Goal: Task Accomplishment & Management: Use online tool/utility

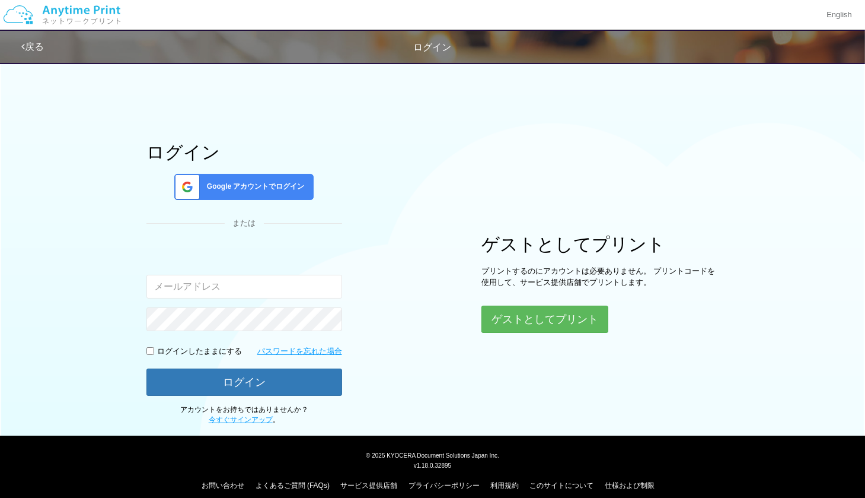
click at [229, 289] on input "email" at bounding box center [244, 287] width 196 height 24
click at [542, 320] on button "ゲストとしてプリント" at bounding box center [545, 319] width 126 height 26
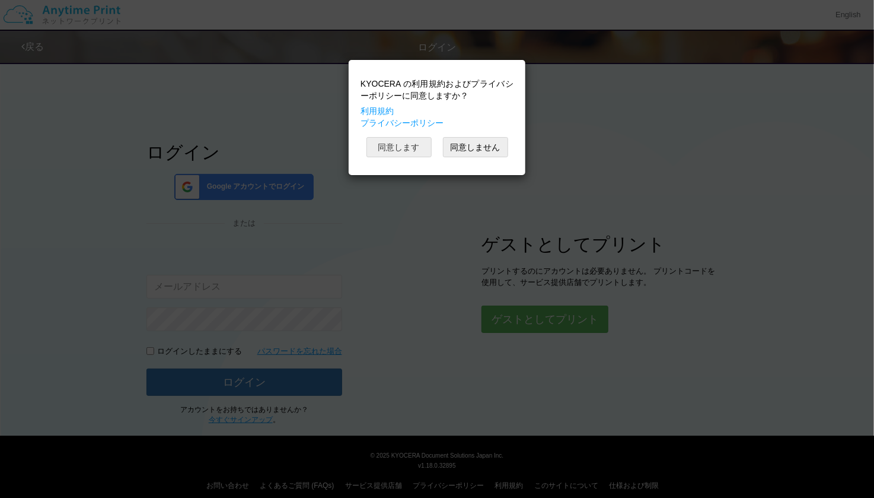
click at [394, 151] on button "同意します" at bounding box center [398, 147] width 65 height 20
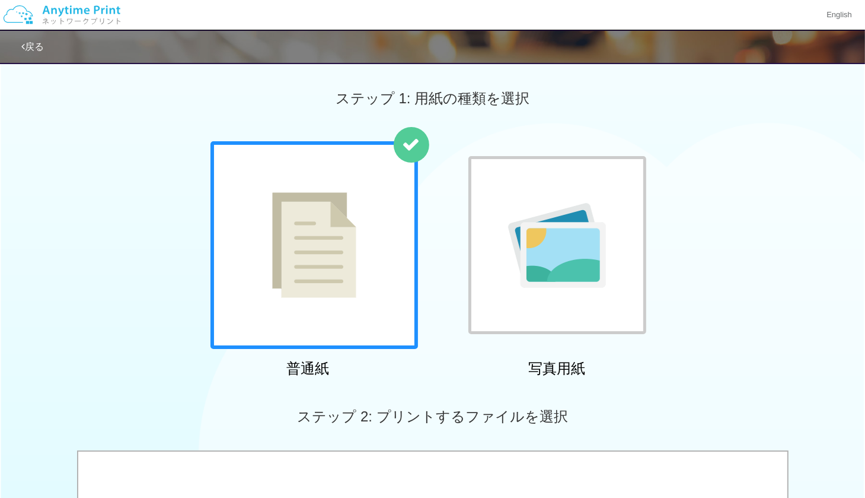
click at [278, 228] on img at bounding box center [314, 245] width 84 height 106
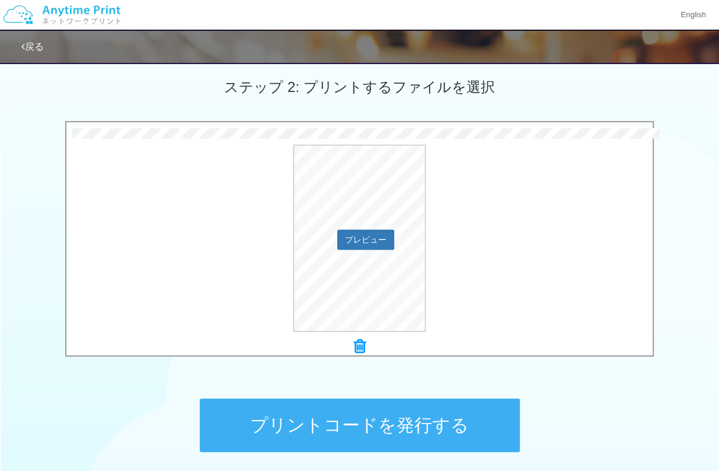
scroll to position [316, 0]
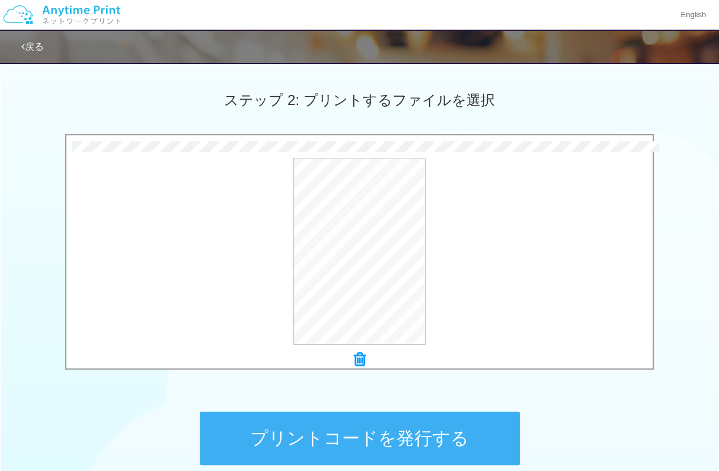
click at [416, 441] on button "プリントコードを発行する" at bounding box center [360, 438] width 320 height 53
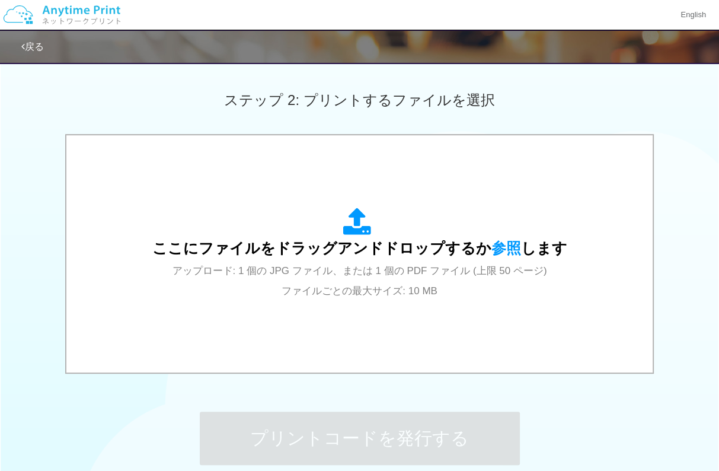
scroll to position [0, 0]
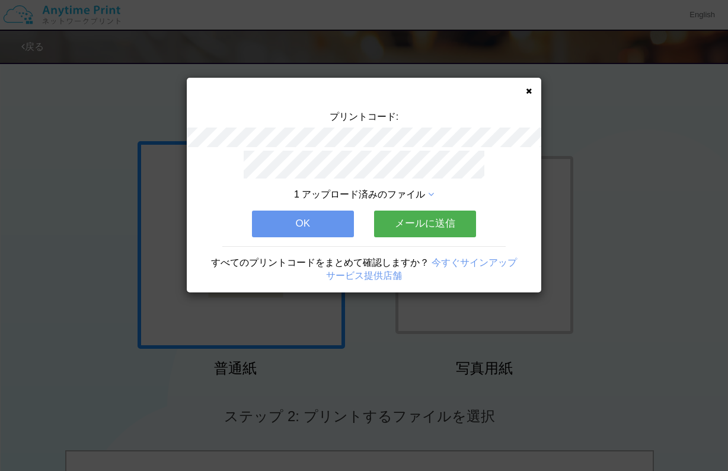
click at [323, 216] on button "OK" at bounding box center [303, 224] width 102 height 26
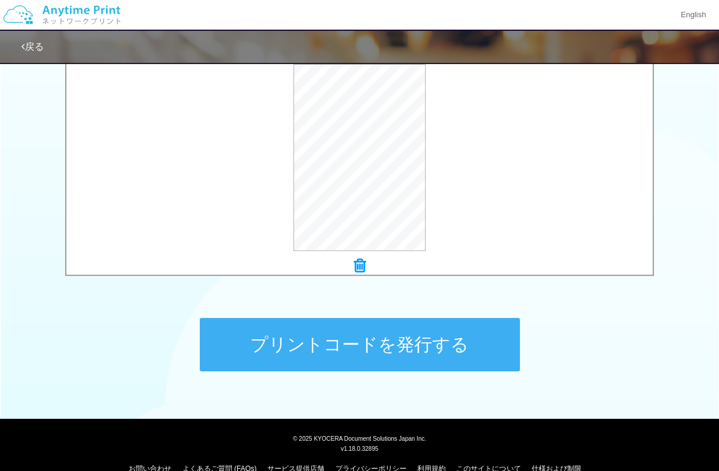
scroll to position [431, 0]
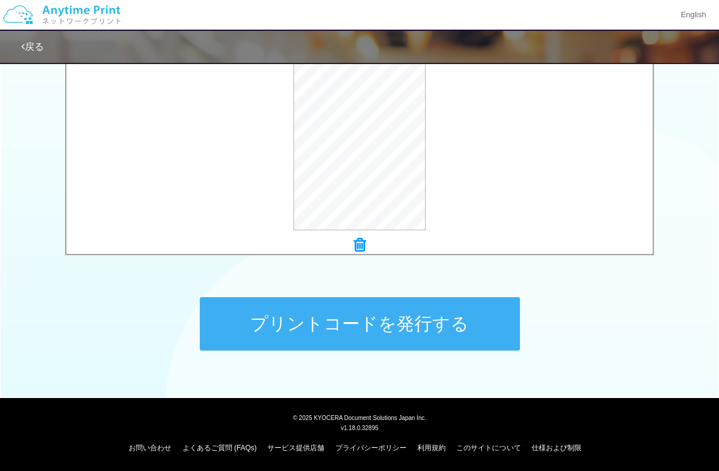
click at [364, 317] on button "プリントコードを発行する" at bounding box center [360, 323] width 320 height 53
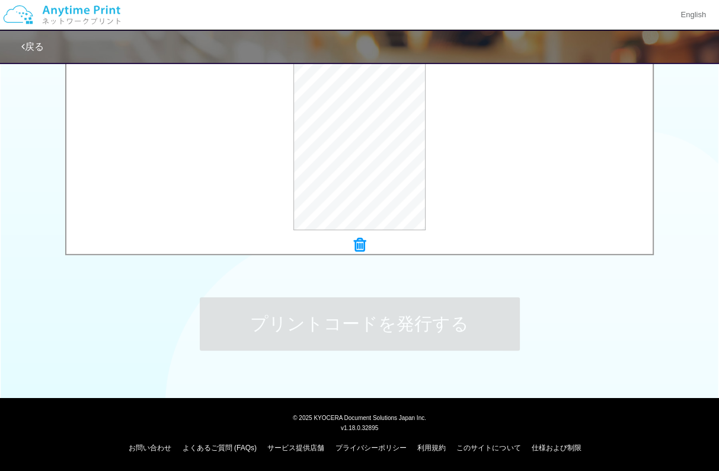
scroll to position [0, 0]
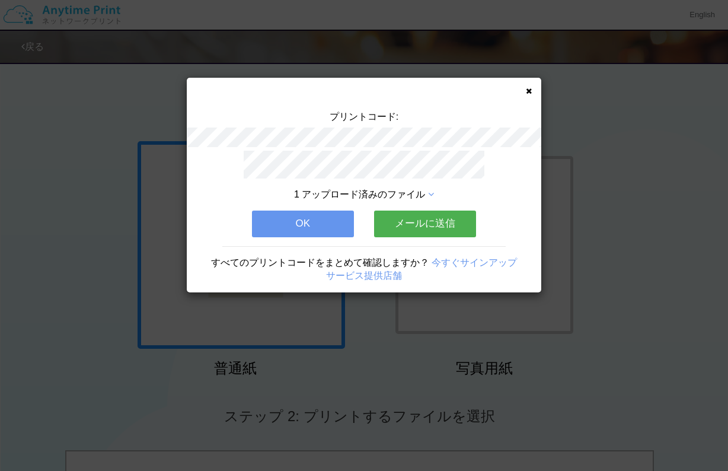
click at [528, 90] on icon at bounding box center [529, 91] width 6 height 8
